Goal: Find specific page/section: Find specific page/section

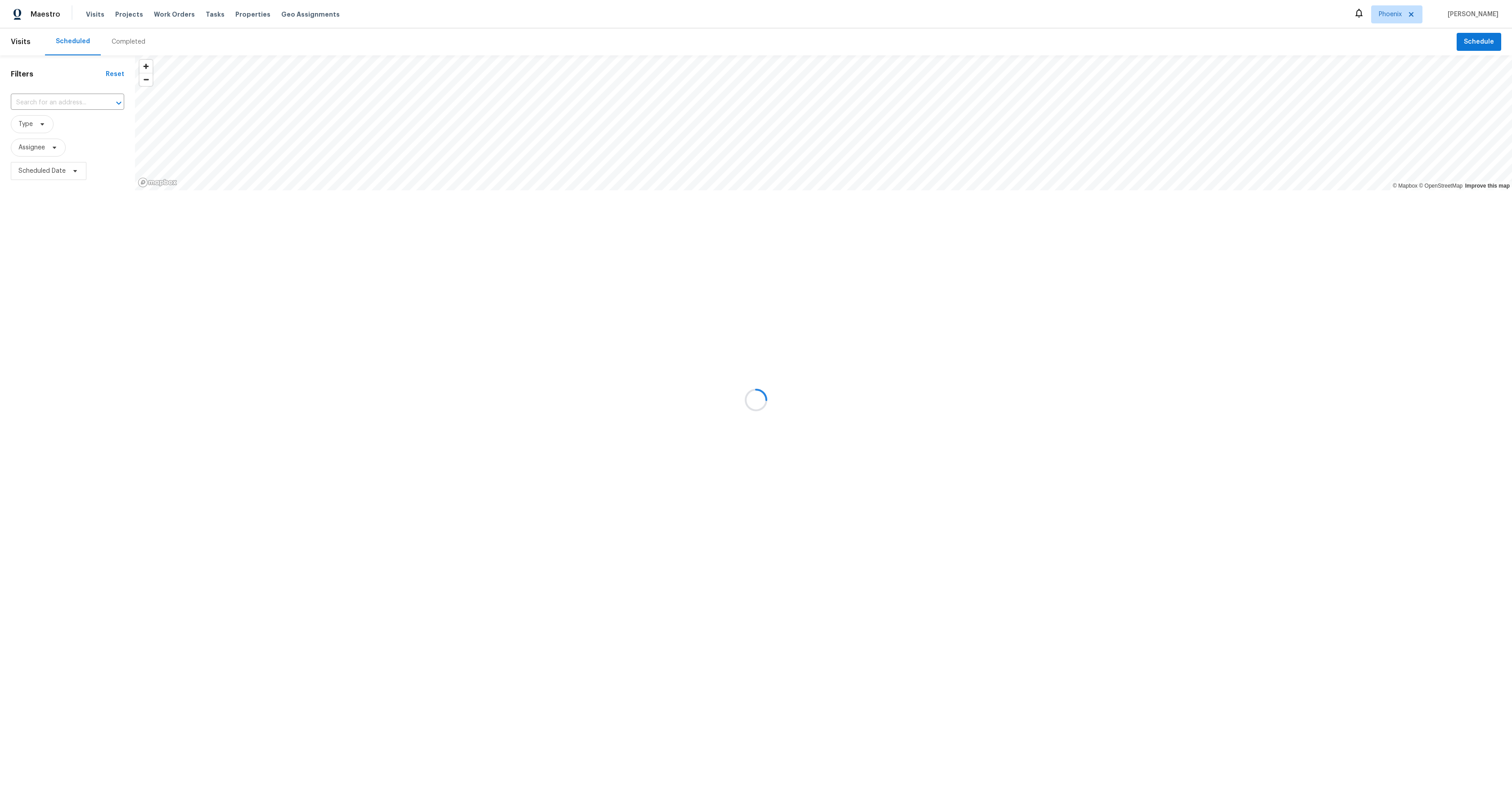
click at [1389, 13] on div at bounding box center [756, 400] width 1512 height 800
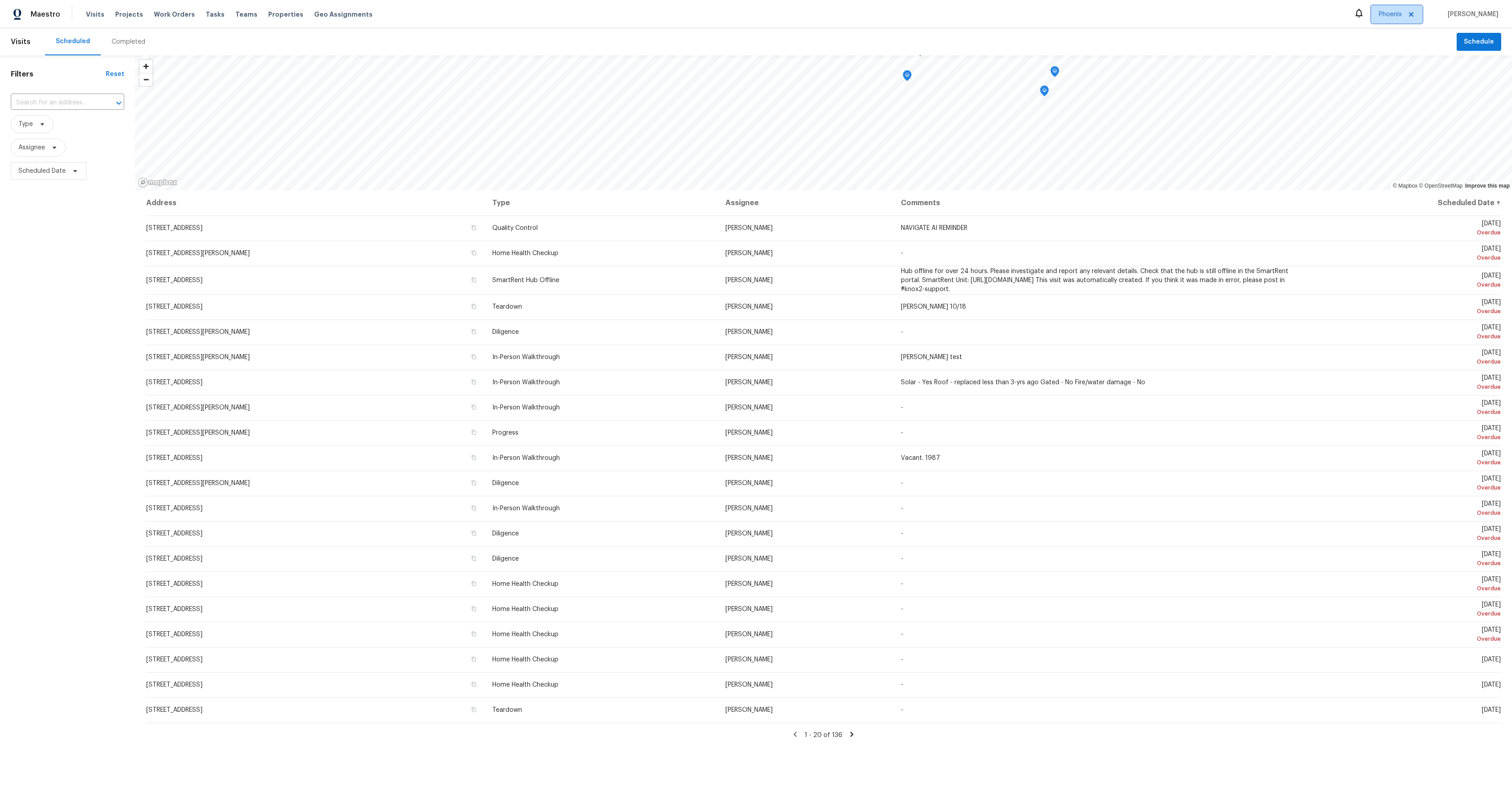
click at [1399, 13] on span "Phoenix" at bounding box center [1390, 14] width 23 height 9
click at [1415, 11] on icon at bounding box center [1411, 14] width 7 height 7
checkbox input "false"
checkbox input "true"
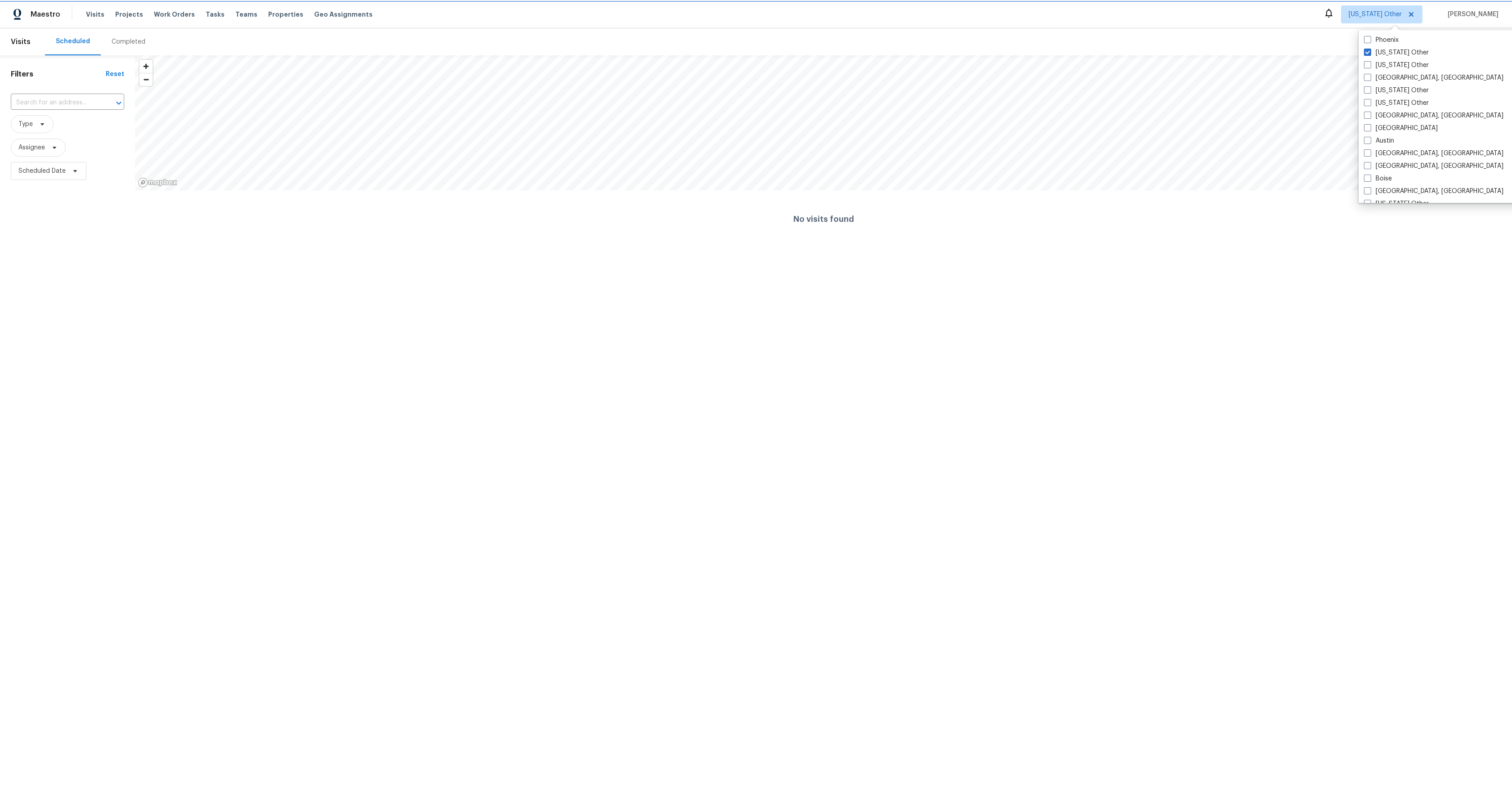
click at [1422, 13] on span "Alabama Other" at bounding box center [1382, 14] width 82 height 18
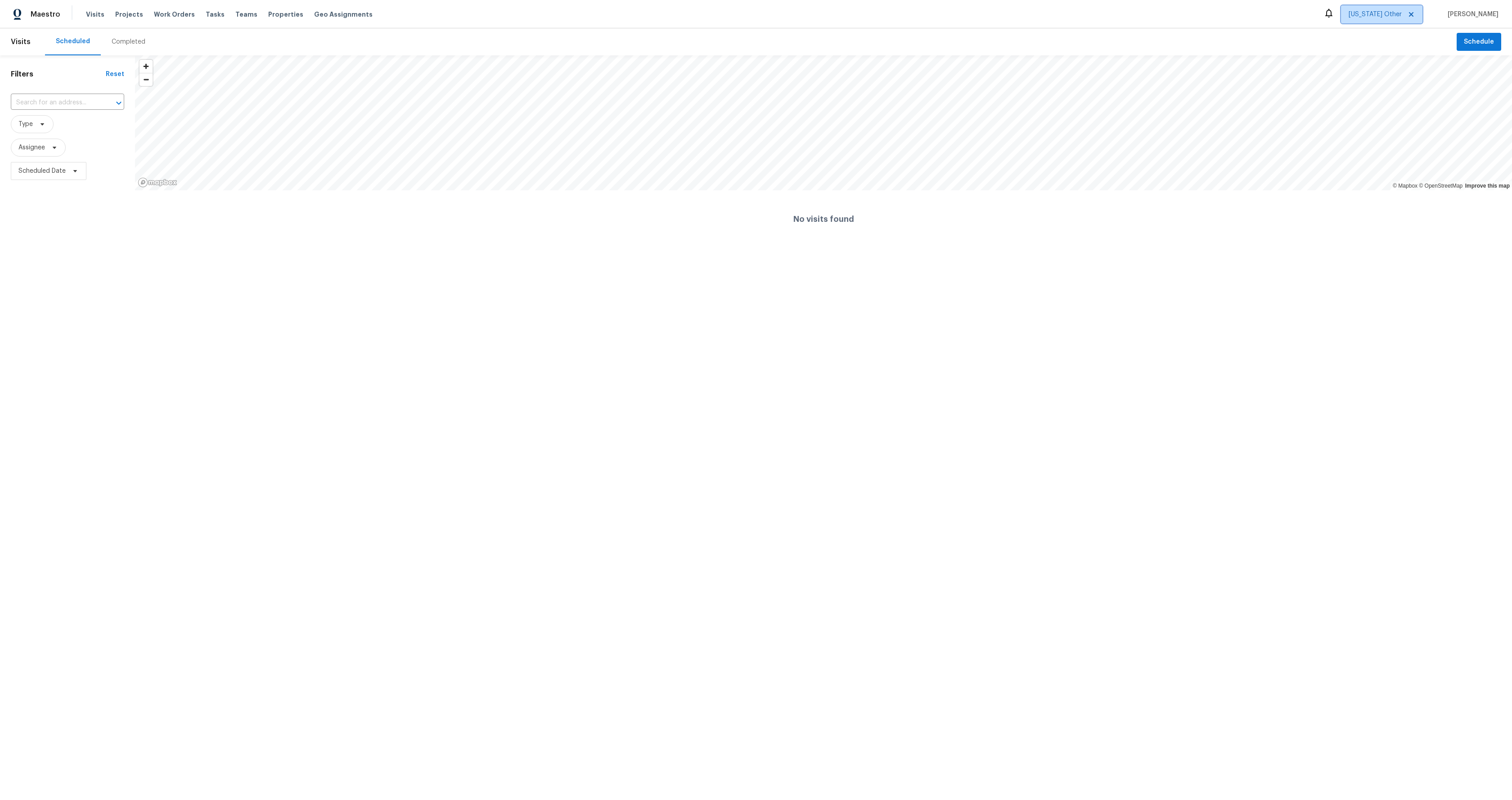
click at [1413, 13] on icon at bounding box center [1411, 15] width 5 height 5
click at [1392, 11] on span "Alabama Other" at bounding box center [1375, 14] width 53 height 9
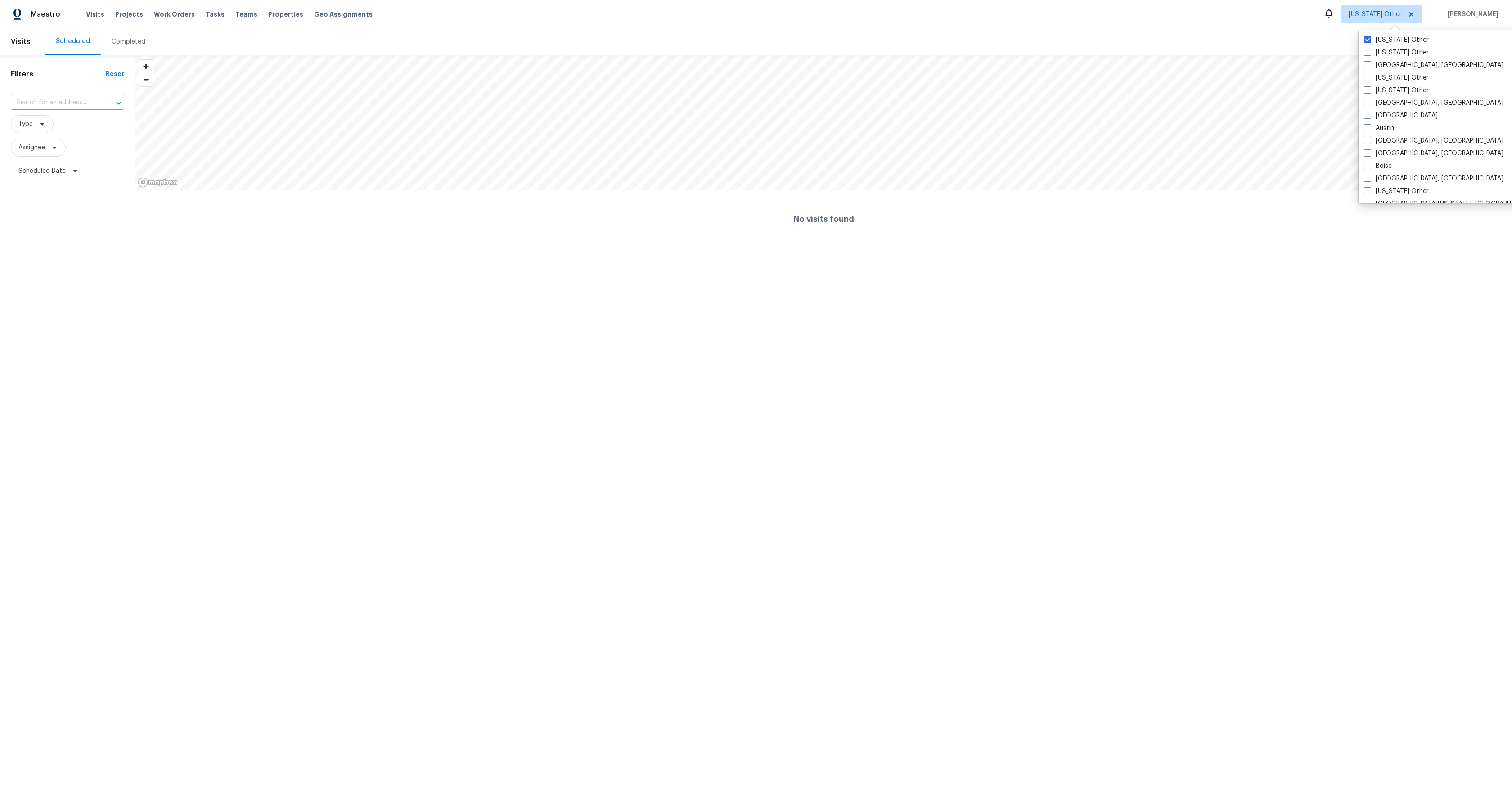
click at [898, 248] on html "Maestro Visits Projects Work Orders Tasks Teams Properties Geo Assignments Alab…" at bounding box center [756, 124] width 1512 height 248
